Goal: Information Seeking & Learning: Learn about a topic

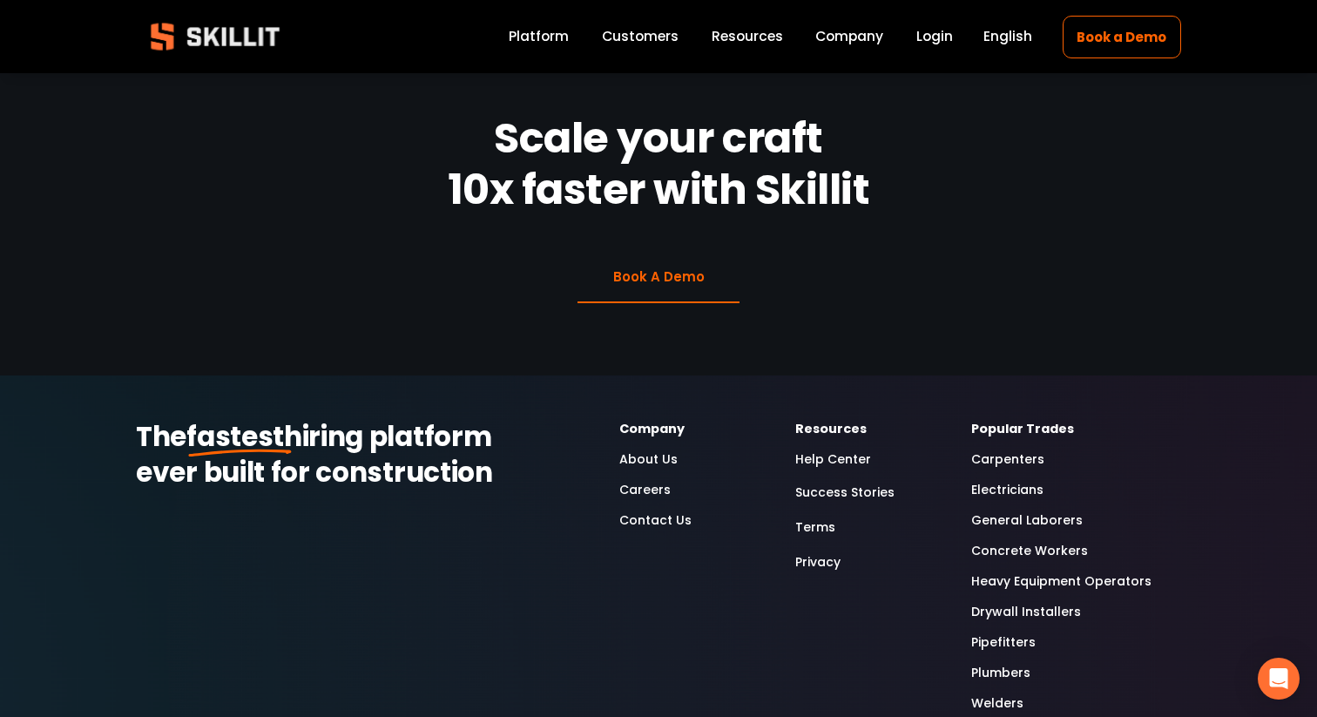
scroll to position [4378, 0]
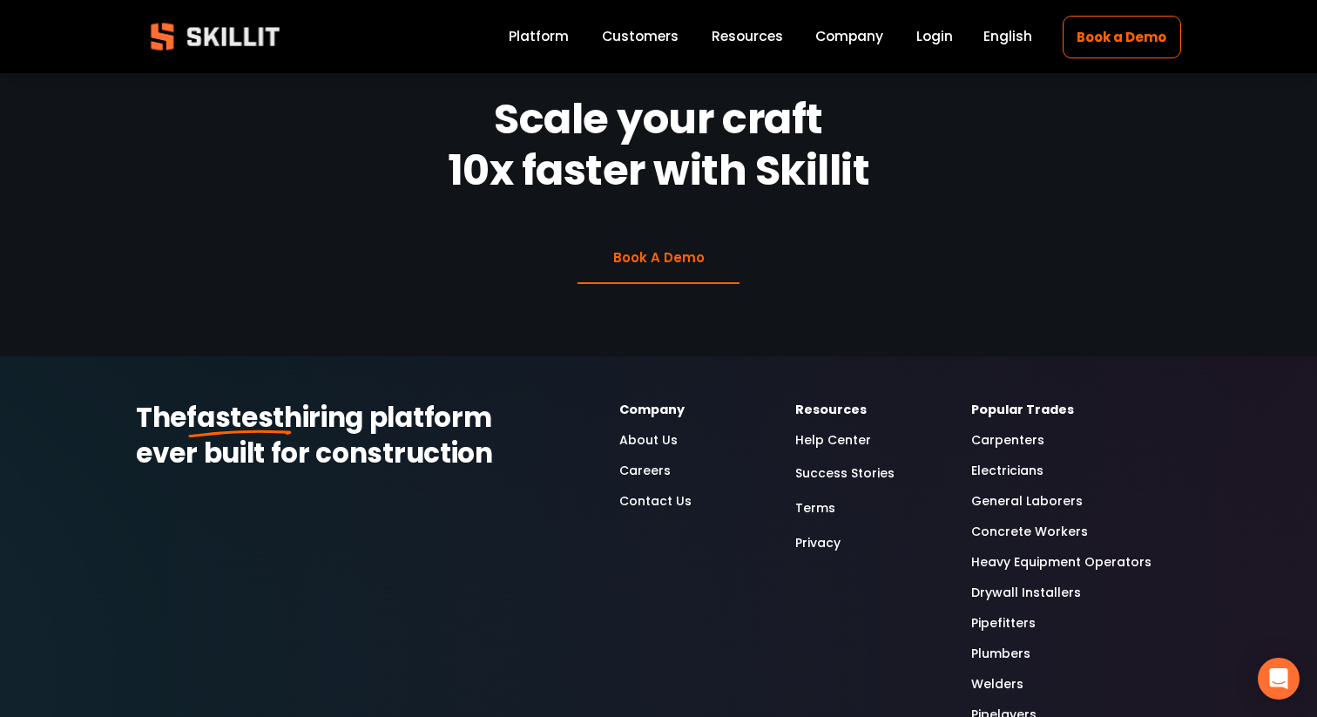
click at [555, 35] on link "Platform" at bounding box center [538, 37] width 60 height 24
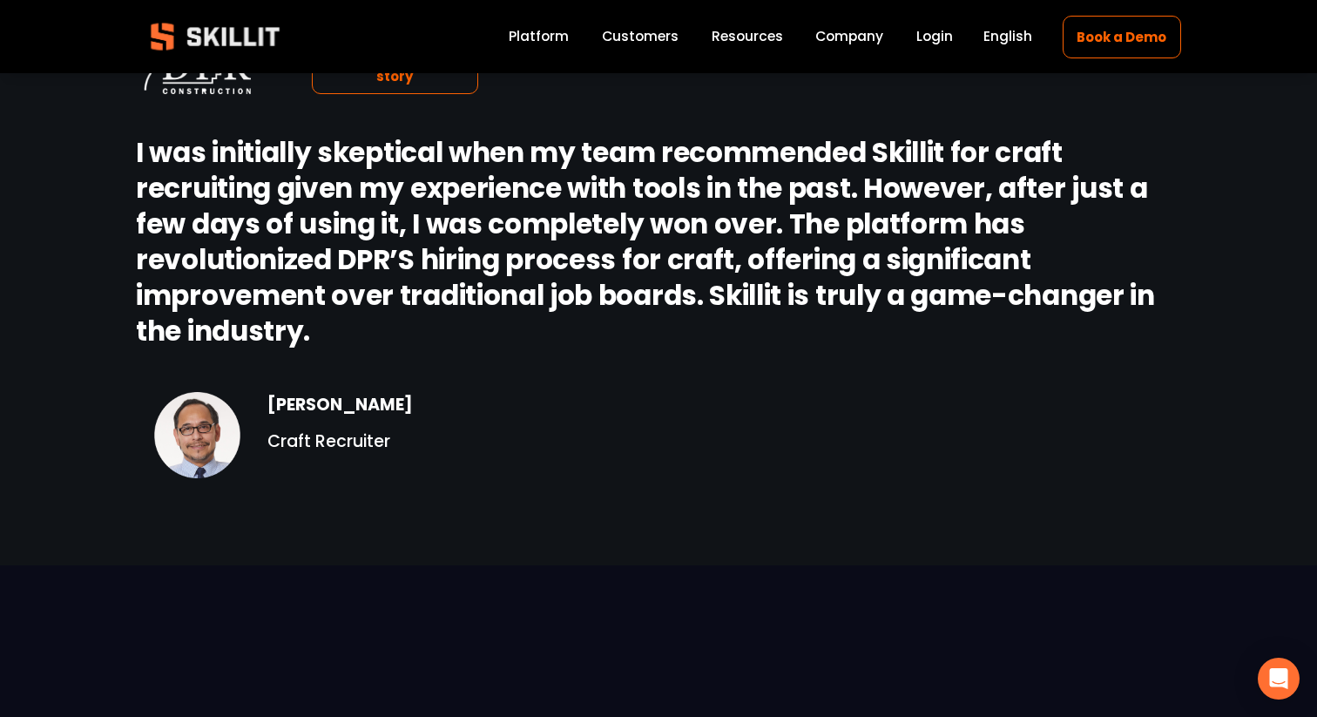
scroll to position [2165, 0]
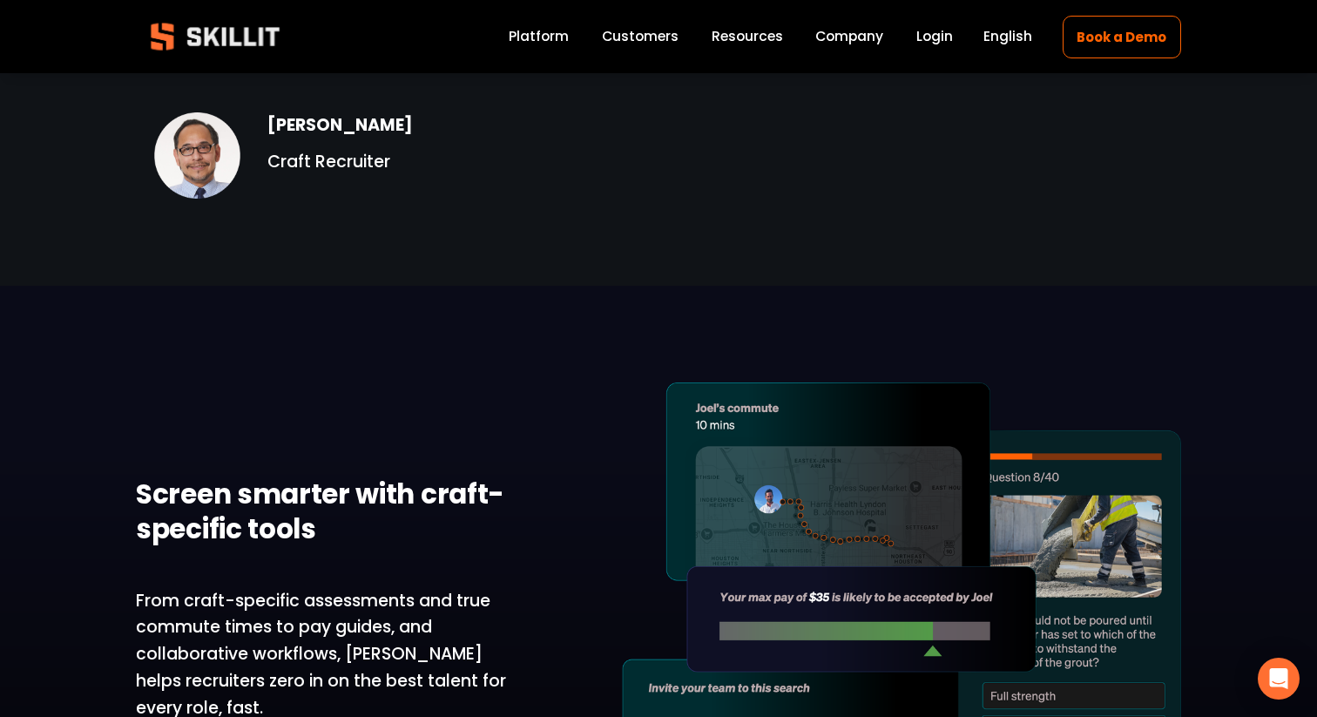
click at [642, 37] on link "Customers" at bounding box center [640, 37] width 77 height 24
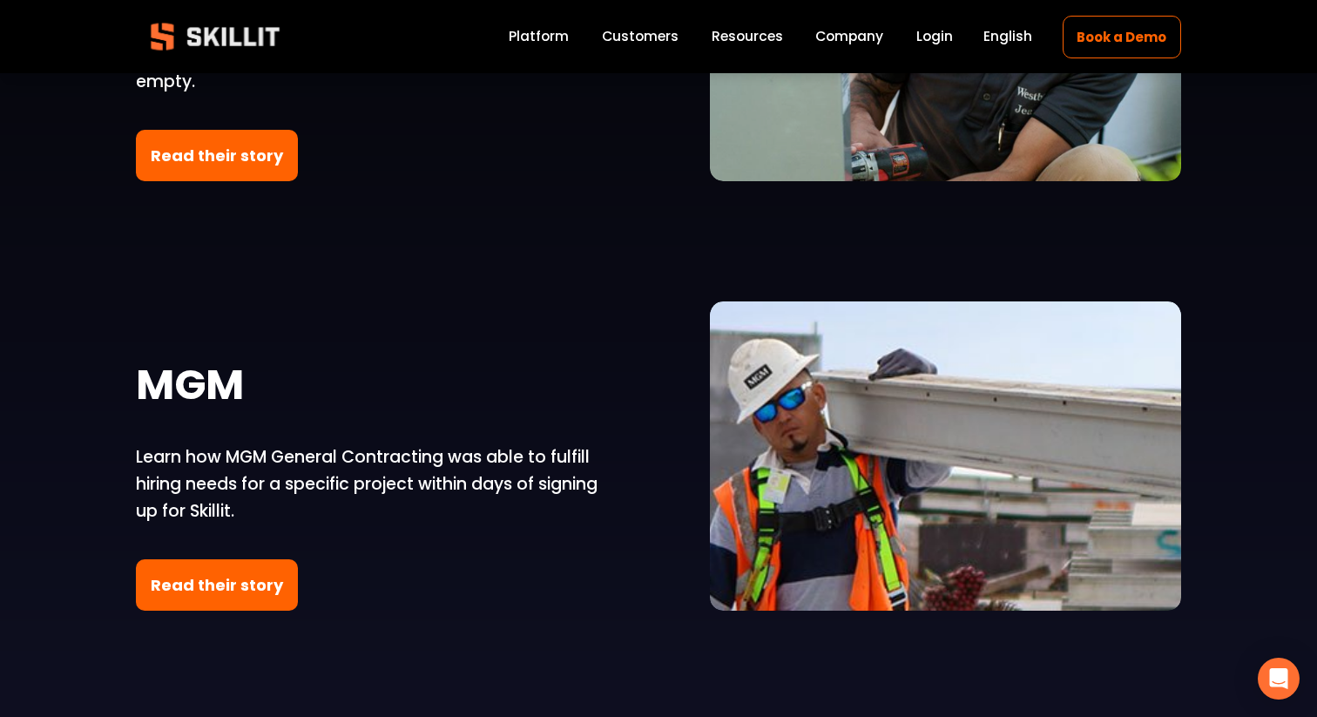
scroll to position [2750, 0]
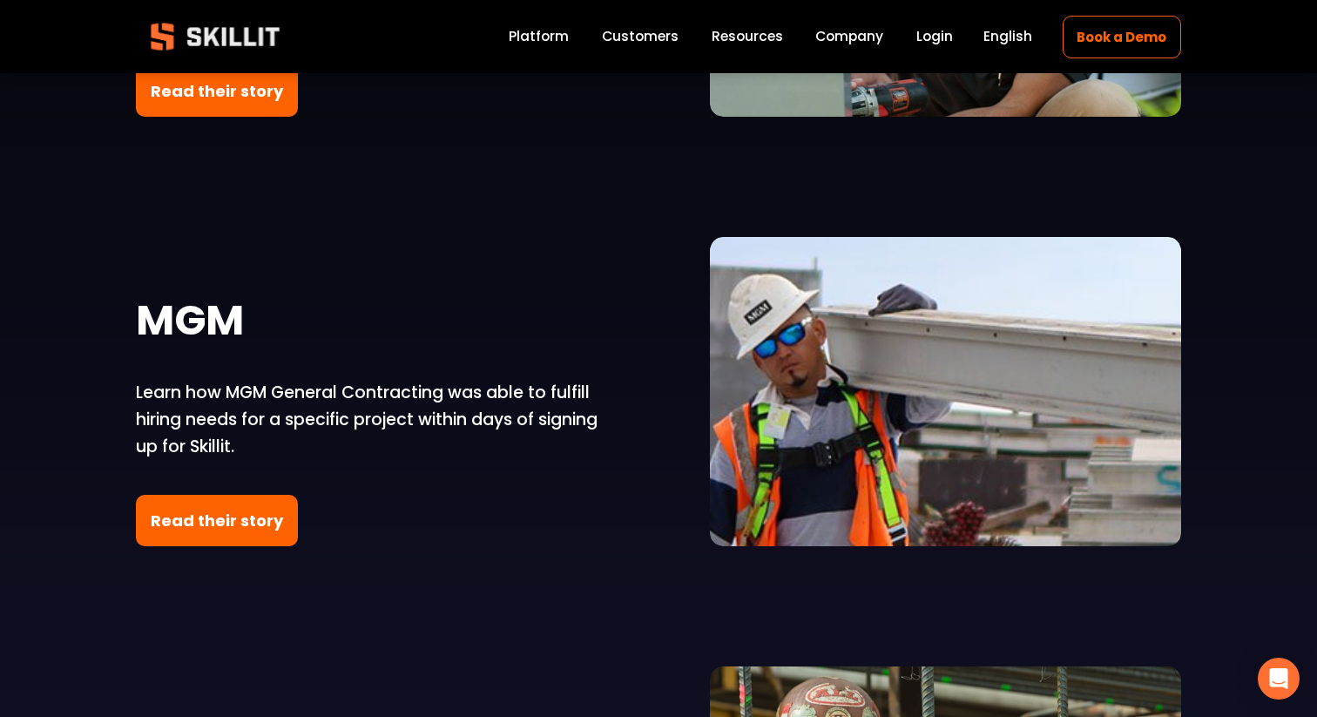
click at [230, 515] on link "Read their story" at bounding box center [217, 520] width 162 height 51
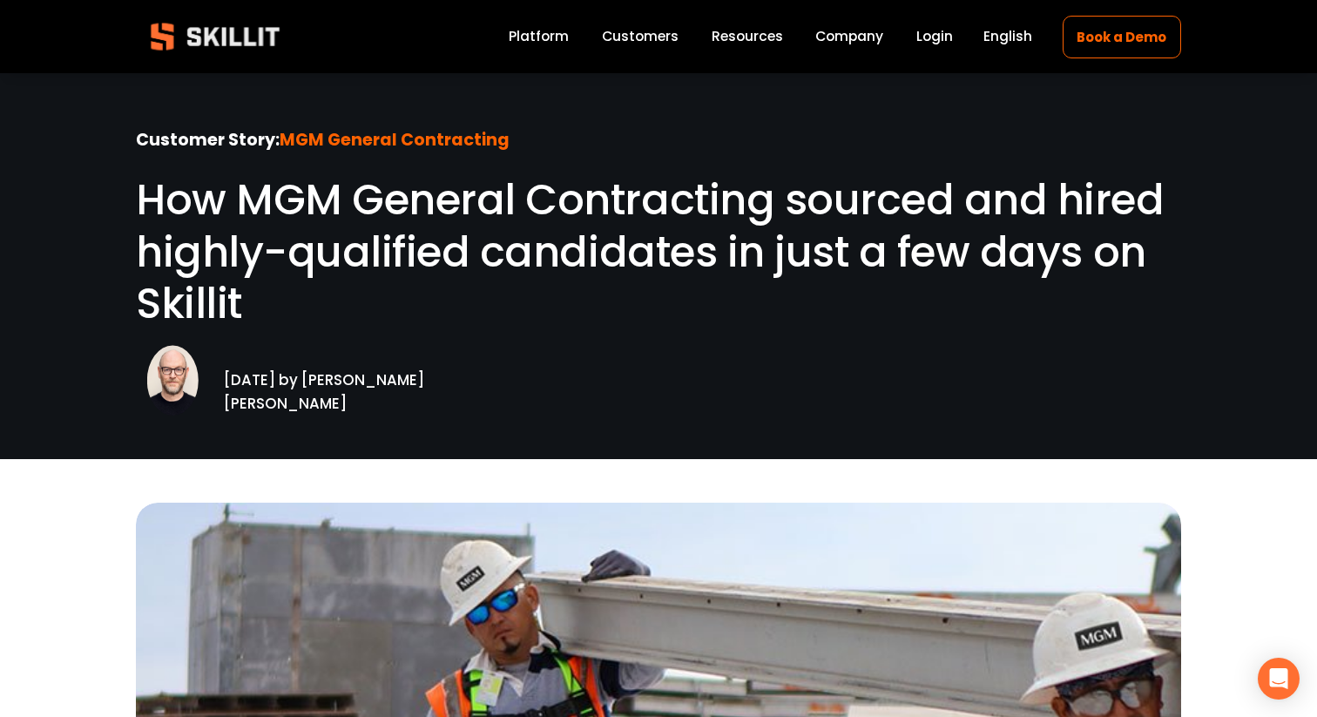
click at [0, 0] on span "Pricing" at bounding box center [0, 0] width 0 height 0
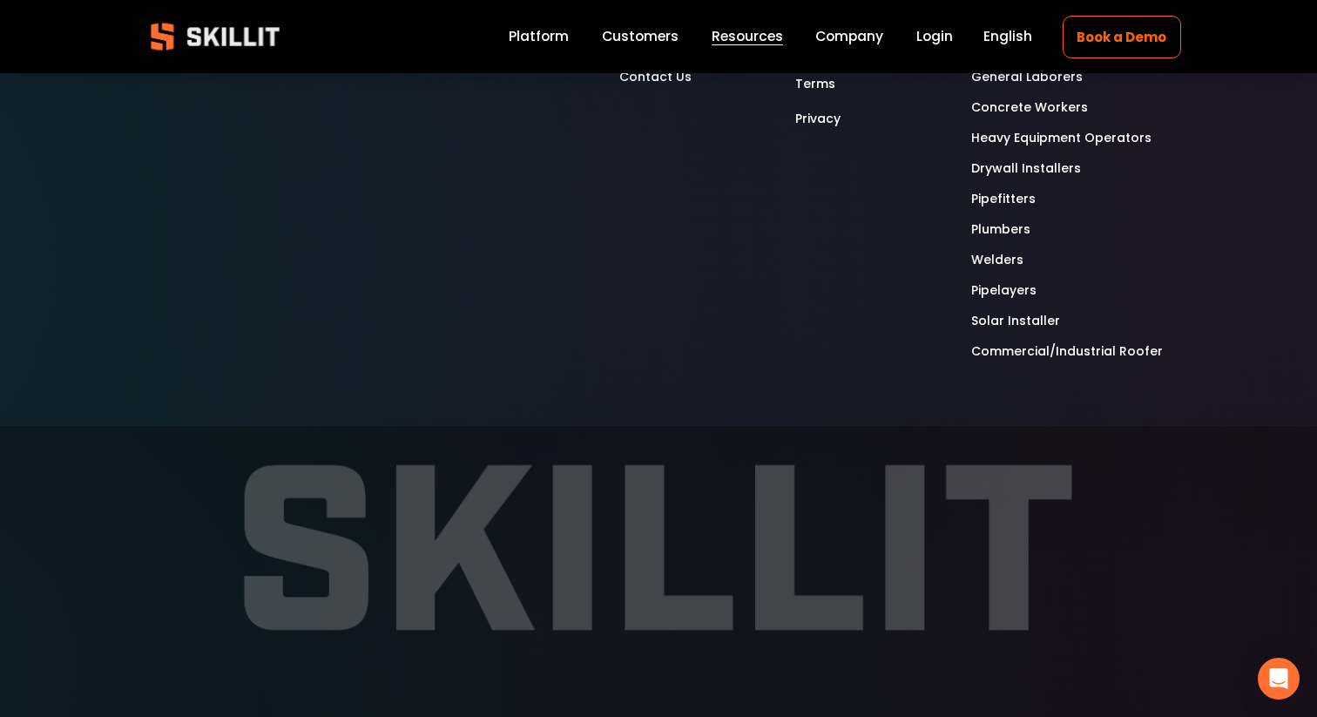
scroll to position [2996, 0]
